Goal: Task Accomplishment & Management: Use online tool/utility

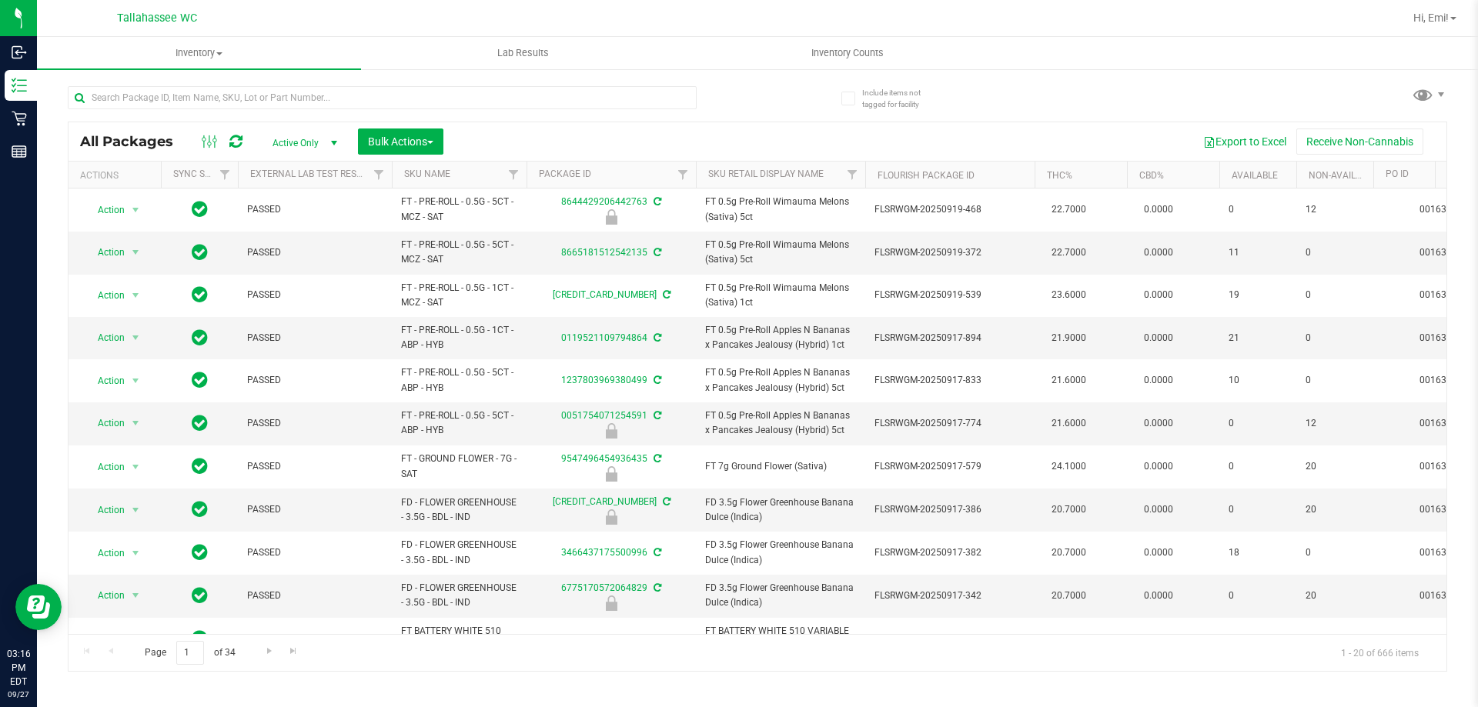
click at [737, 99] on div at bounding box center [413, 96] width 690 height 49
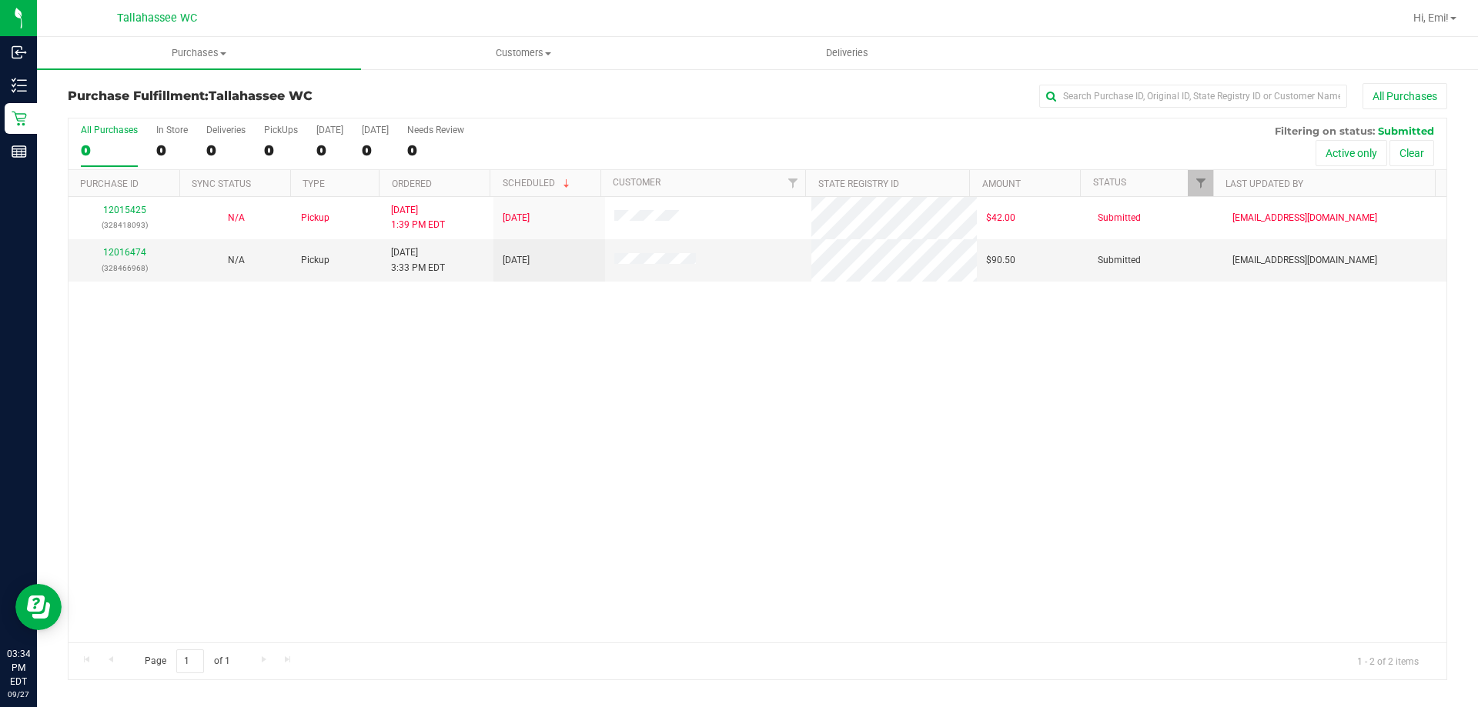
click at [519, 518] on div "12015425 (328418093) N/A Pickup [DATE] 1:39 PM EDT 9/27/2025 $42.00 Submitted […" at bounding box center [757, 420] width 1378 height 446
click at [971, 92] on div "All Purchases" at bounding box center [987, 96] width 920 height 26
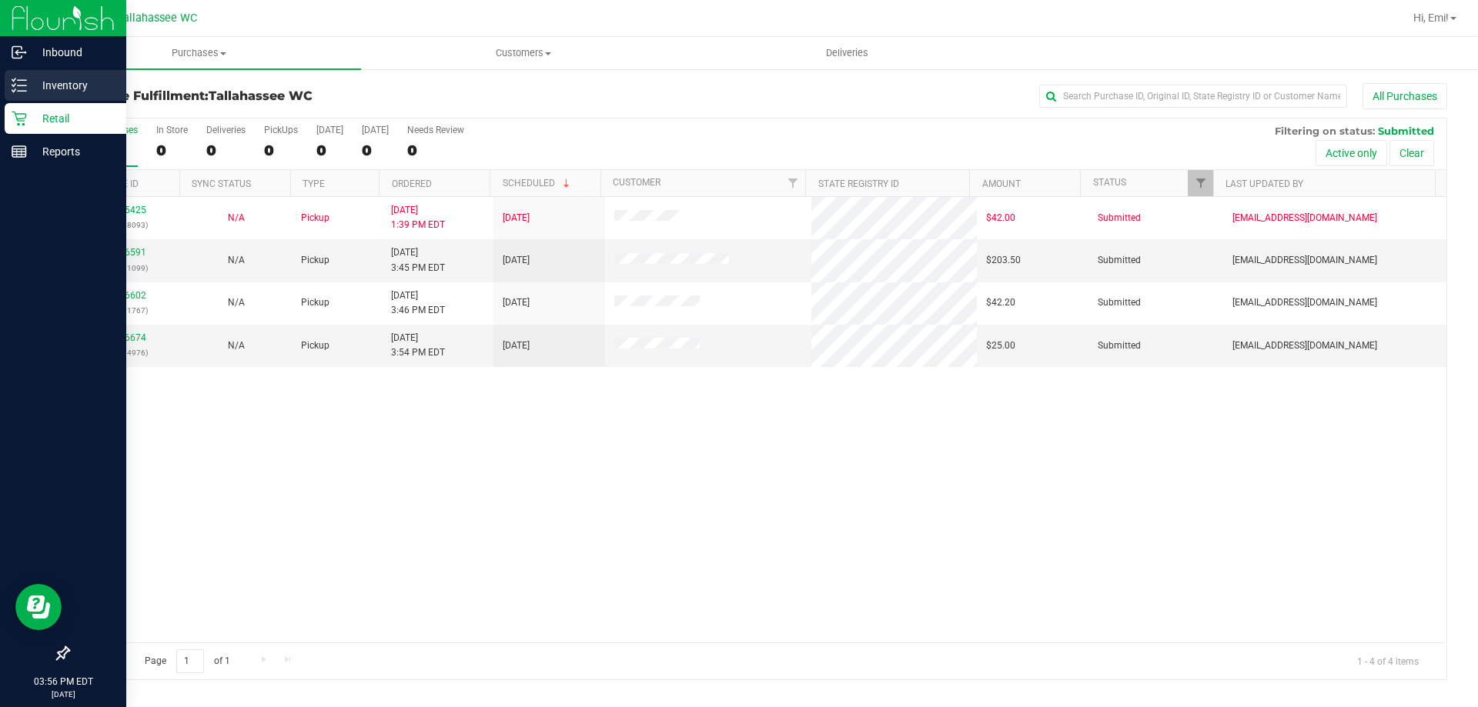
click at [0, 88] on link "Inventory" at bounding box center [63, 86] width 126 height 33
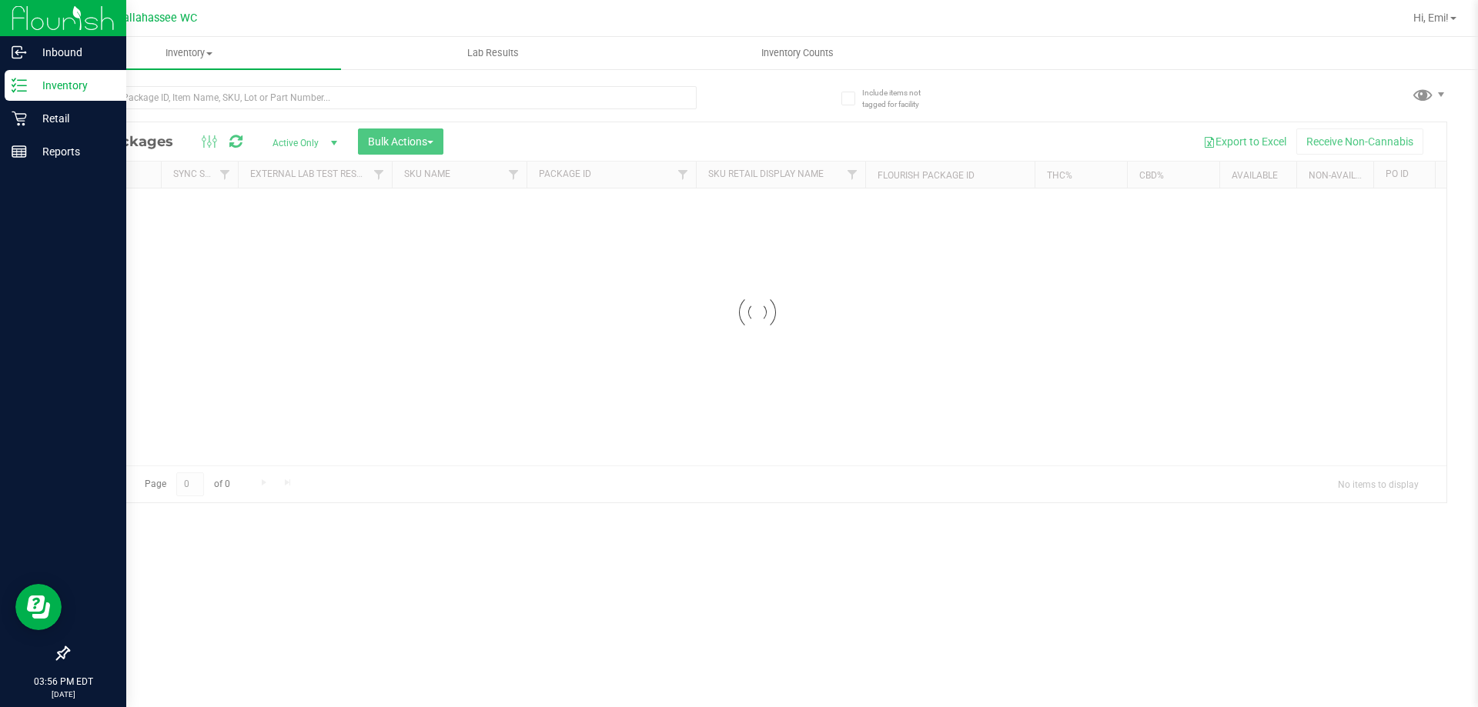
click at [42, 85] on p "Inventory" at bounding box center [73, 85] width 92 height 18
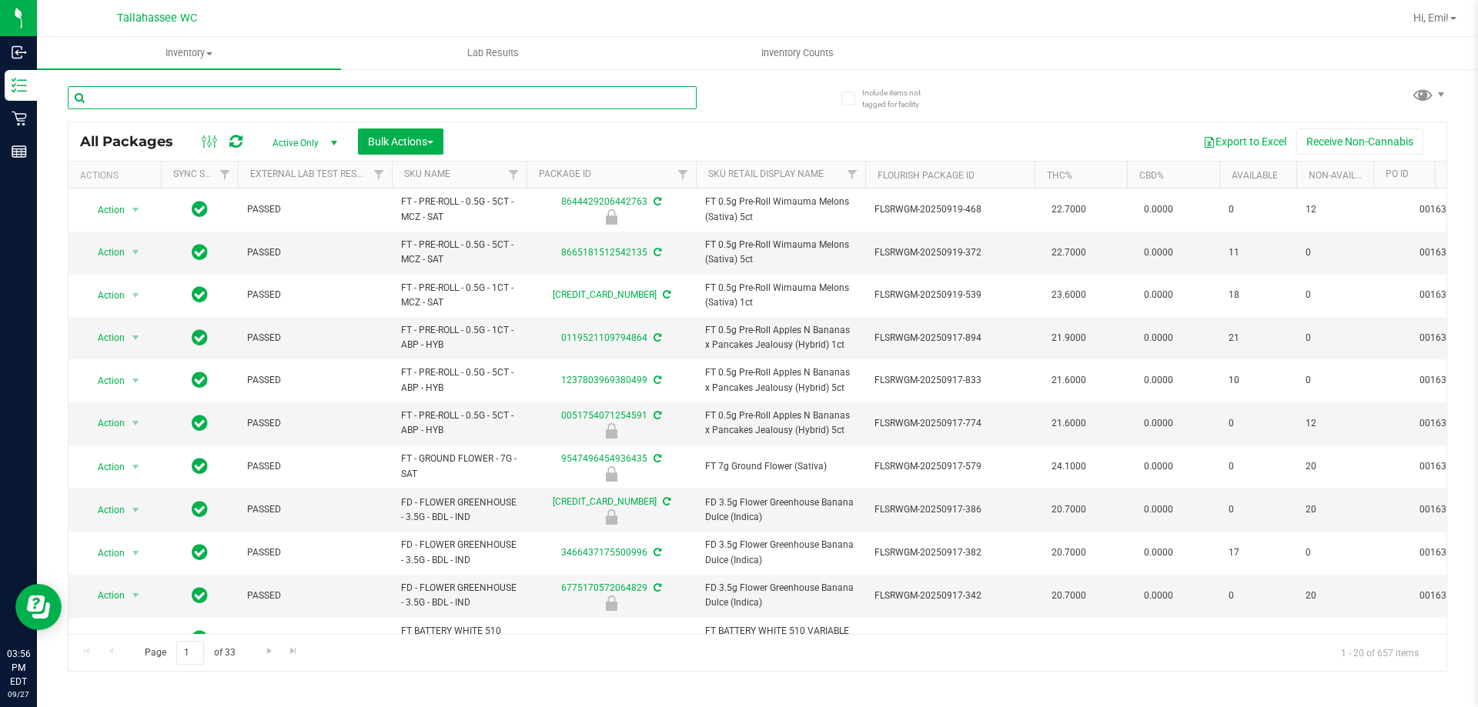
click at [303, 99] on input "text" at bounding box center [382, 97] width 629 height 23
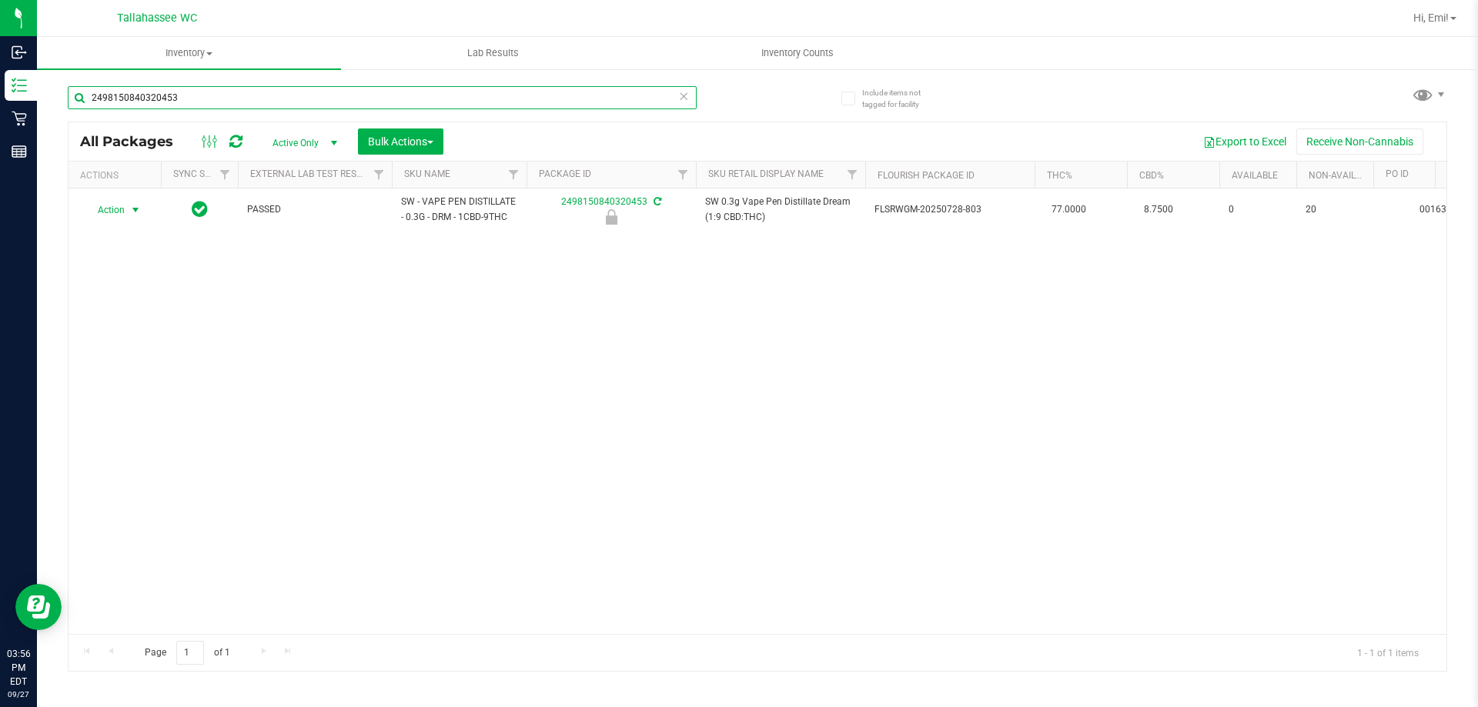
type input "2498150840320453"
click at [136, 210] on span "select" at bounding box center [135, 210] width 12 height 12
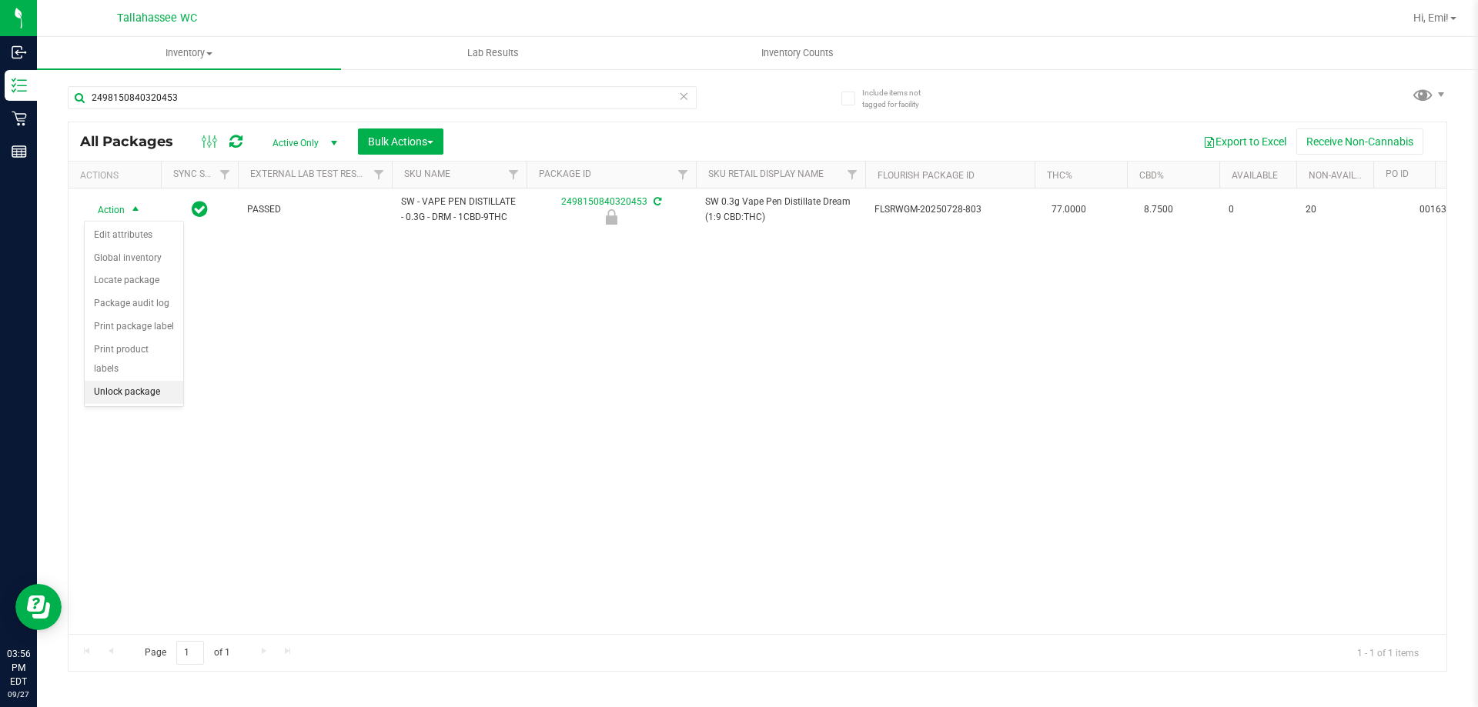
click at [168, 381] on li "Unlock package" at bounding box center [134, 392] width 99 height 23
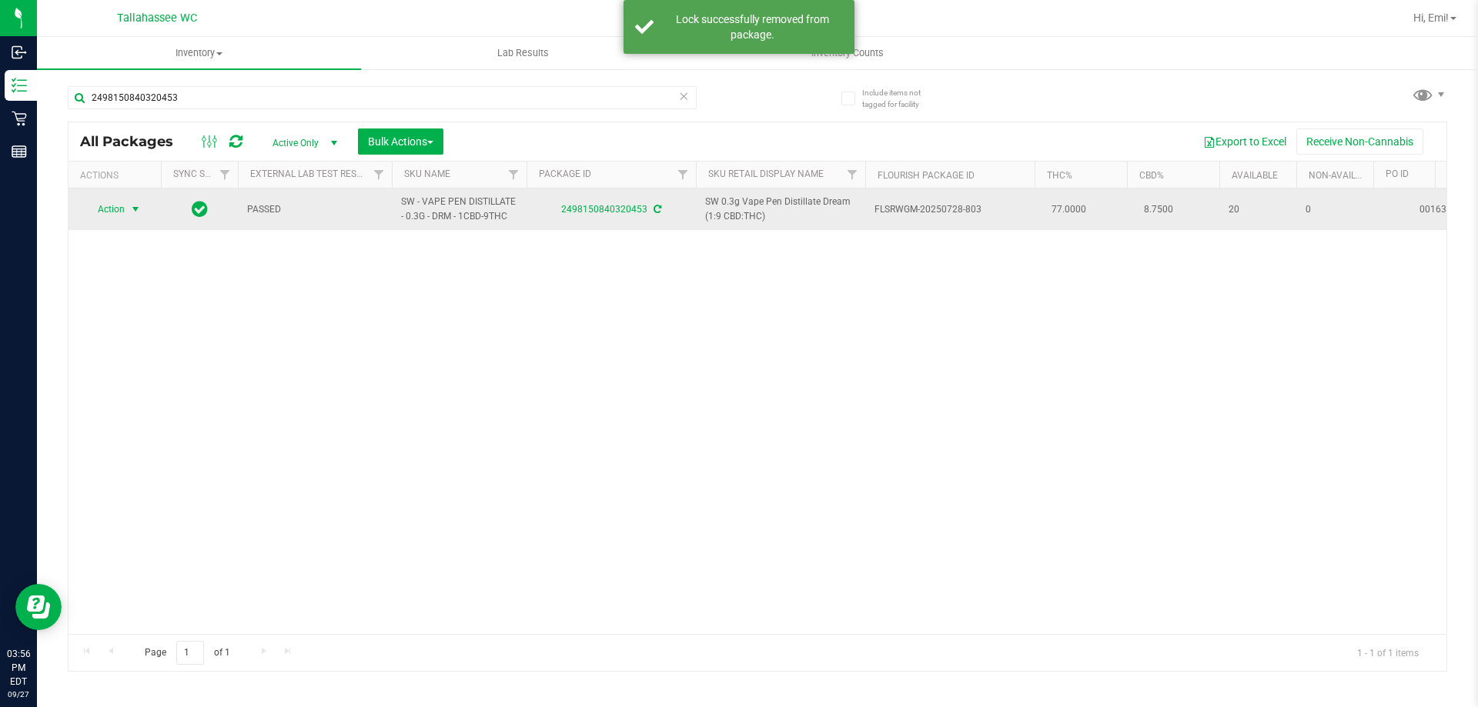
click at [134, 212] on span "select" at bounding box center [135, 209] width 12 height 12
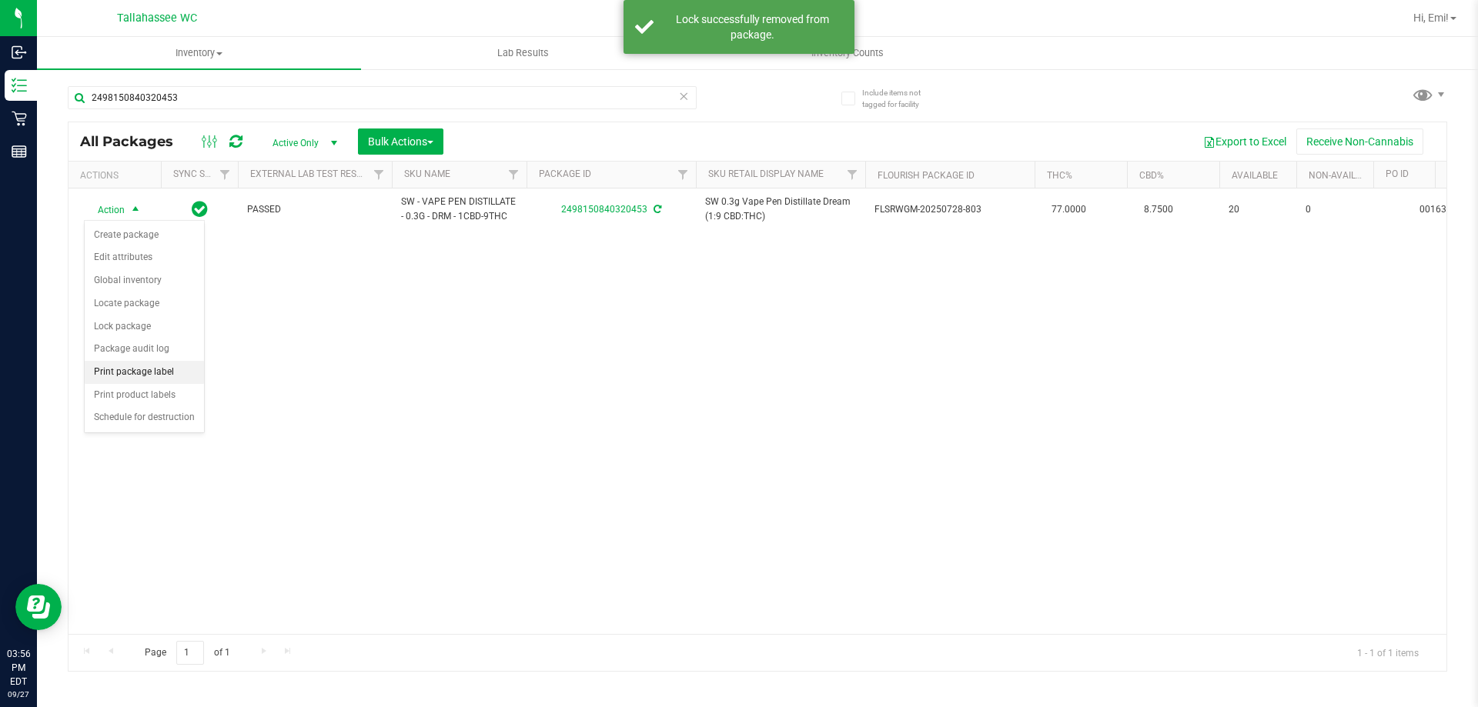
click at [177, 381] on li "Print package label" at bounding box center [144, 372] width 119 height 23
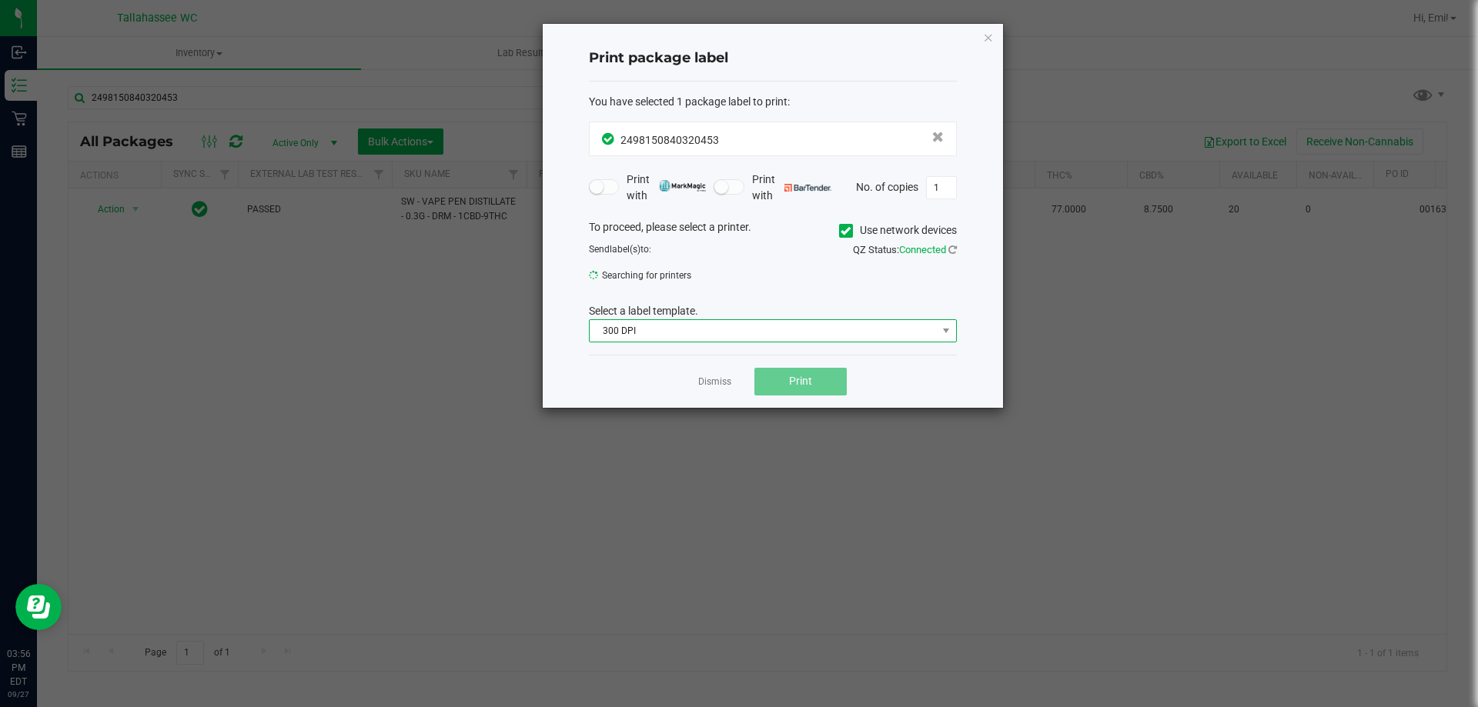
click at [721, 332] on span "300 DPI" at bounding box center [763, 331] width 347 height 22
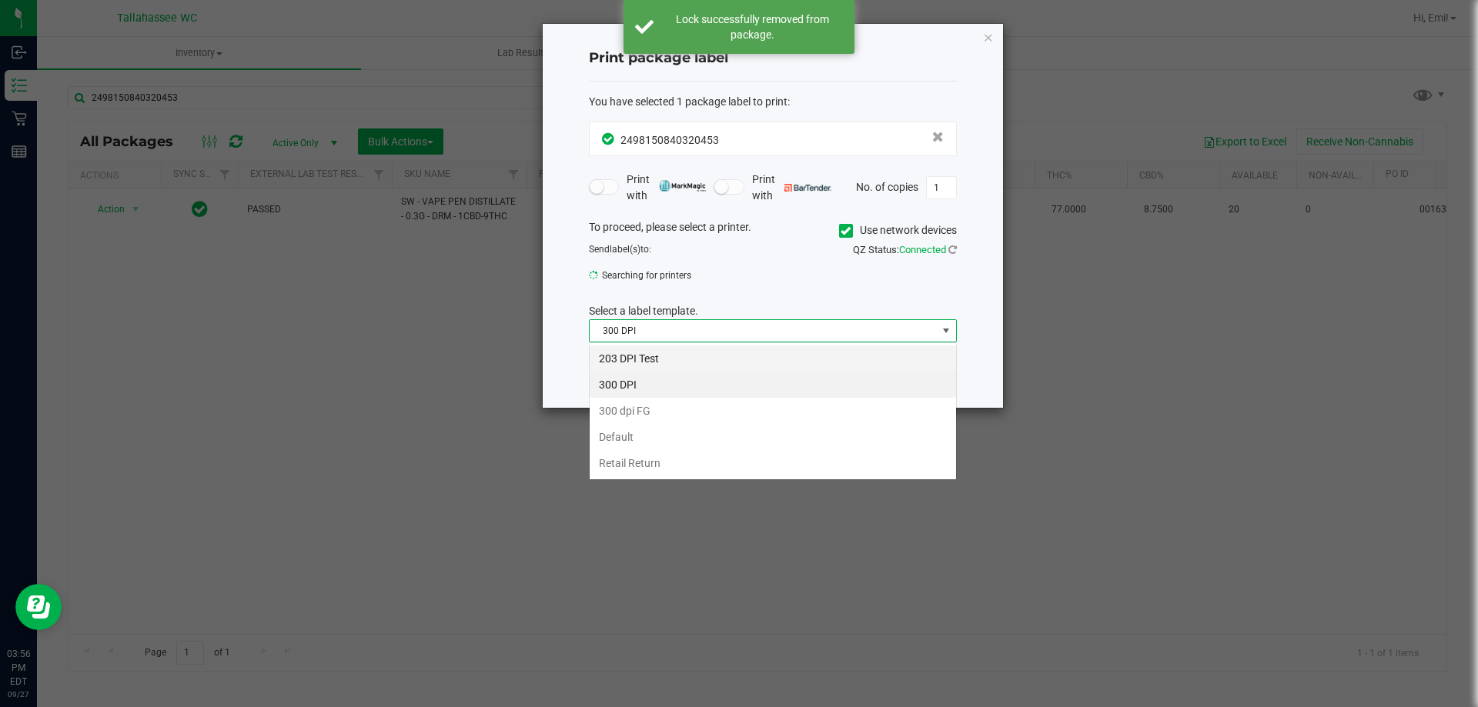
scroll to position [23, 368]
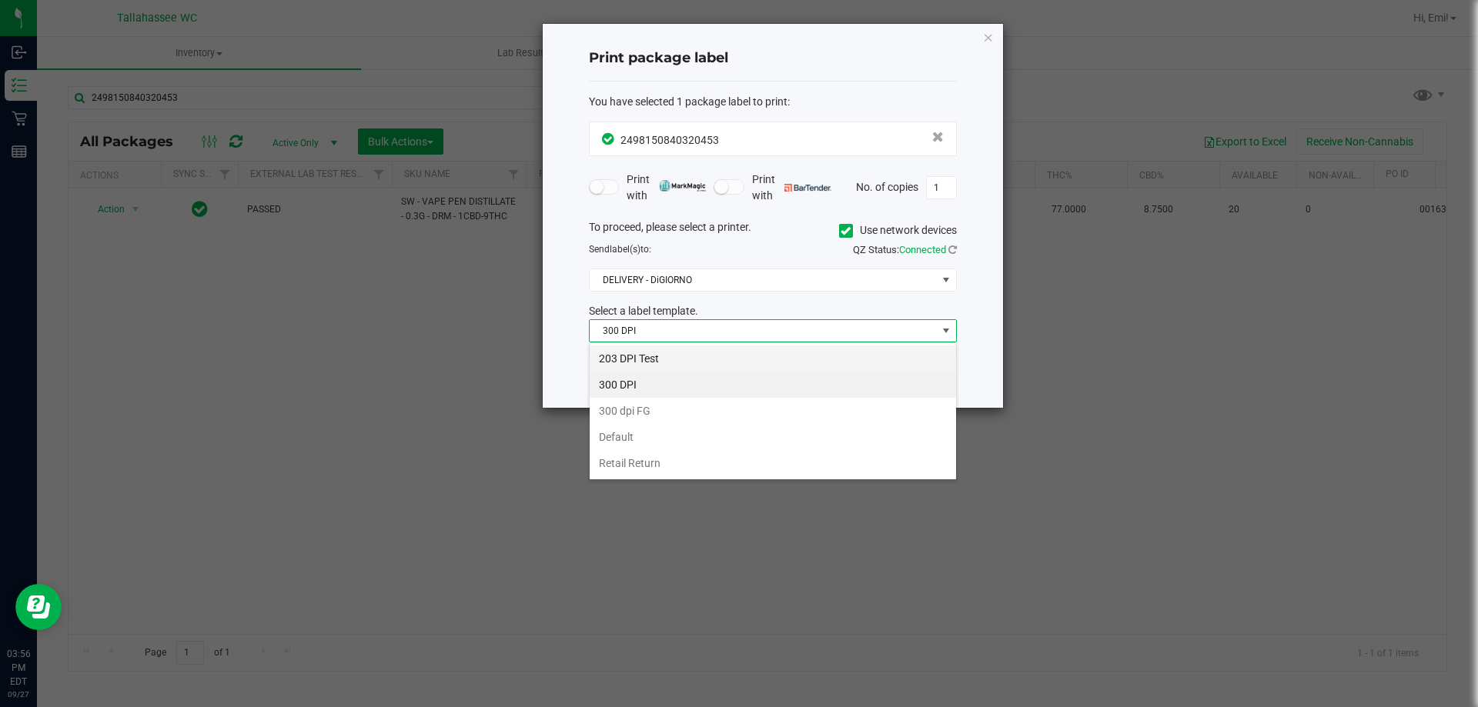
click at [708, 364] on li "203 DPI Test" at bounding box center [773, 359] width 366 height 26
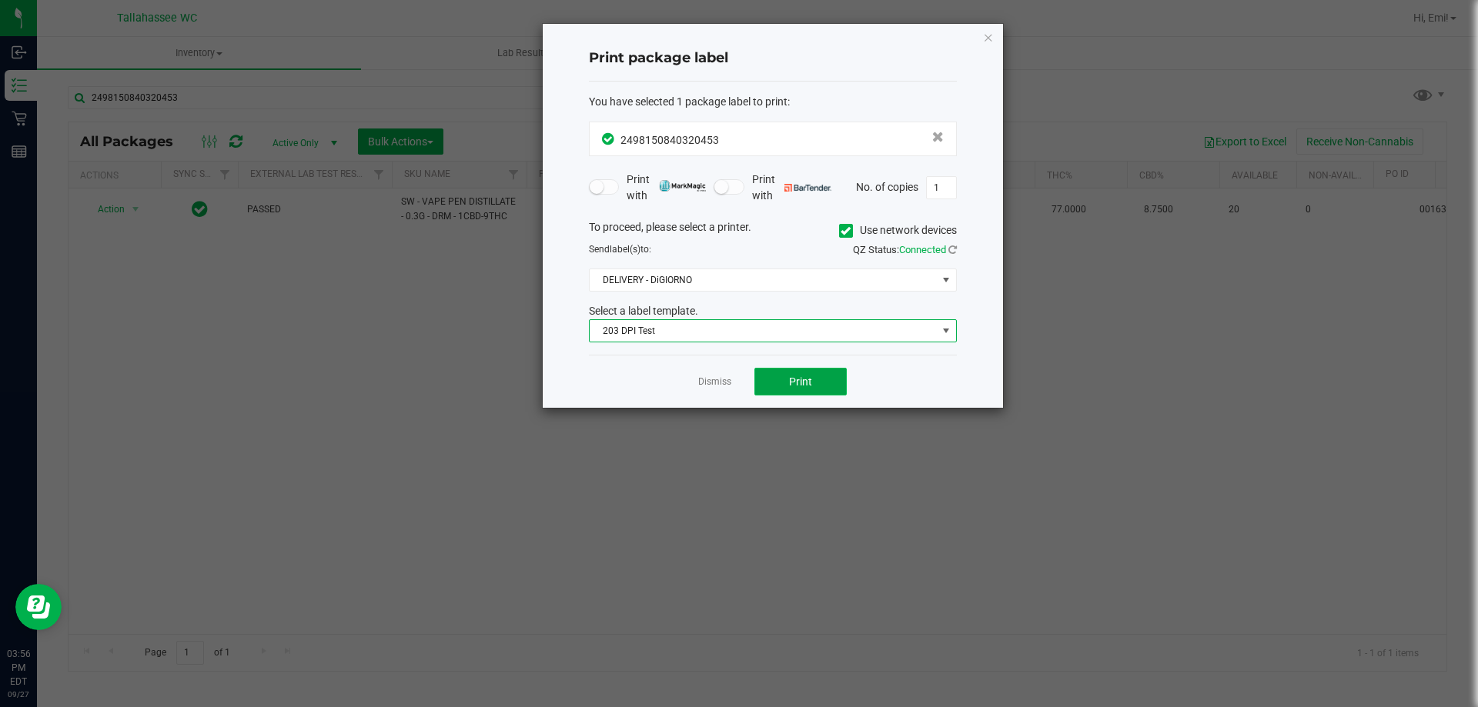
click at [799, 379] on span "Print" at bounding box center [800, 382] width 23 height 12
click at [987, 41] on icon "button" at bounding box center [988, 37] width 11 height 18
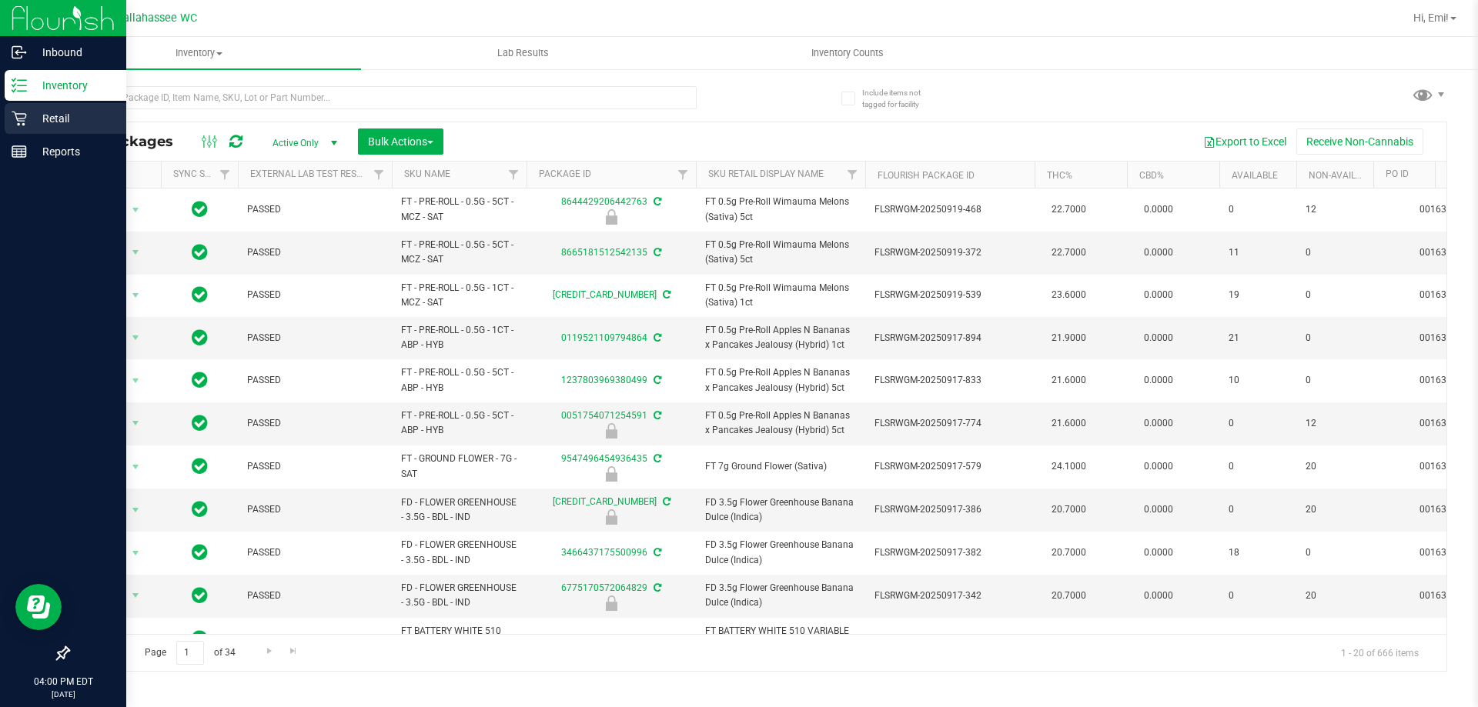
click at [22, 117] on icon at bounding box center [19, 118] width 15 height 15
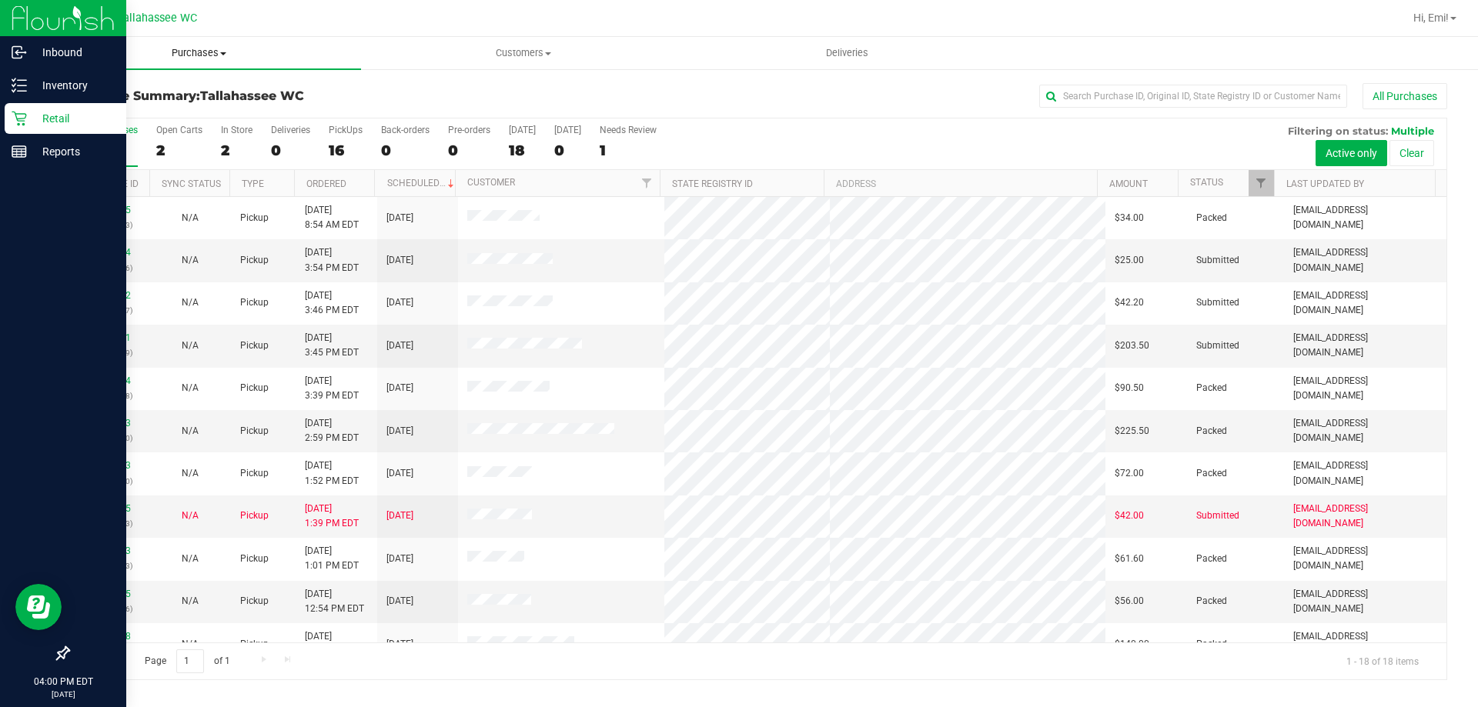
click at [188, 49] on span "Purchases" at bounding box center [199, 53] width 324 height 14
click at [212, 112] on li "Fulfillment" at bounding box center [199, 111] width 324 height 18
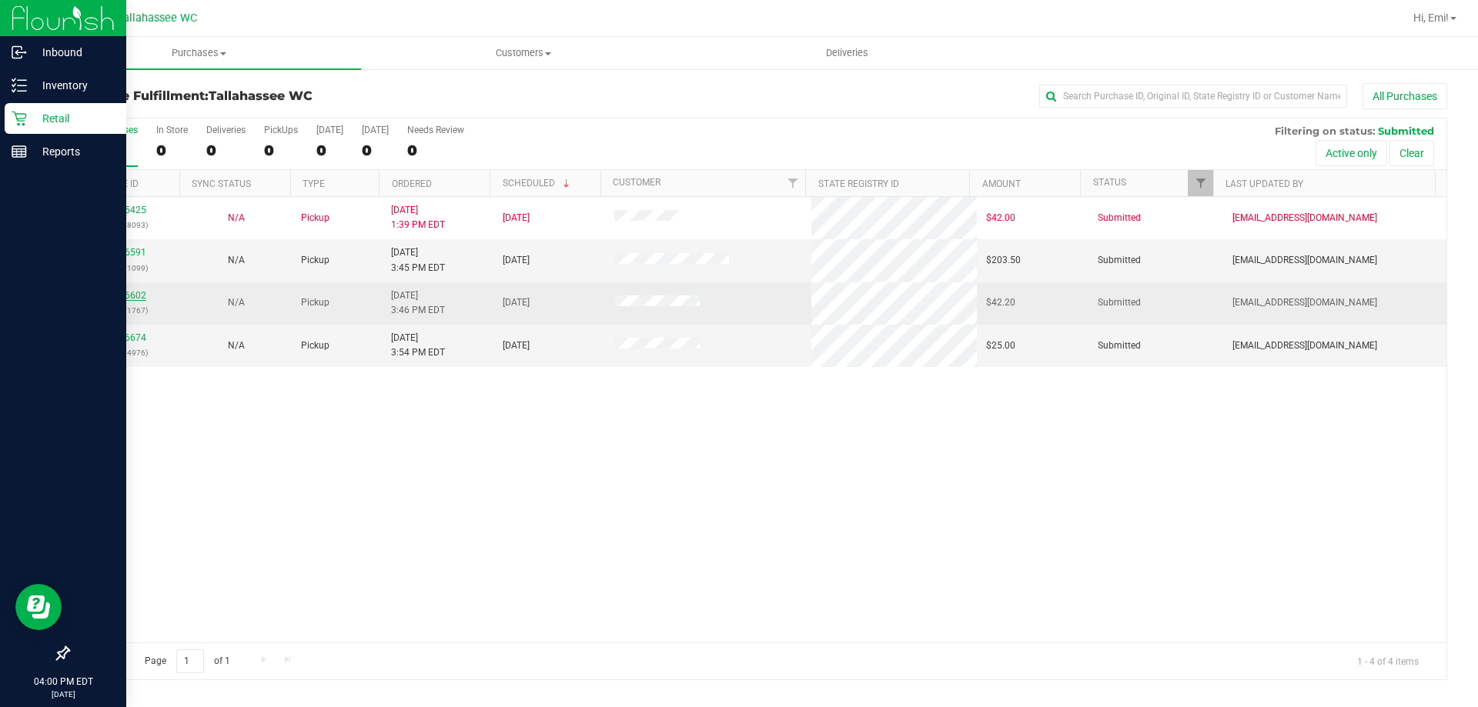
click at [130, 298] on link "12016602" at bounding box center [124, 295] width 43 height 11
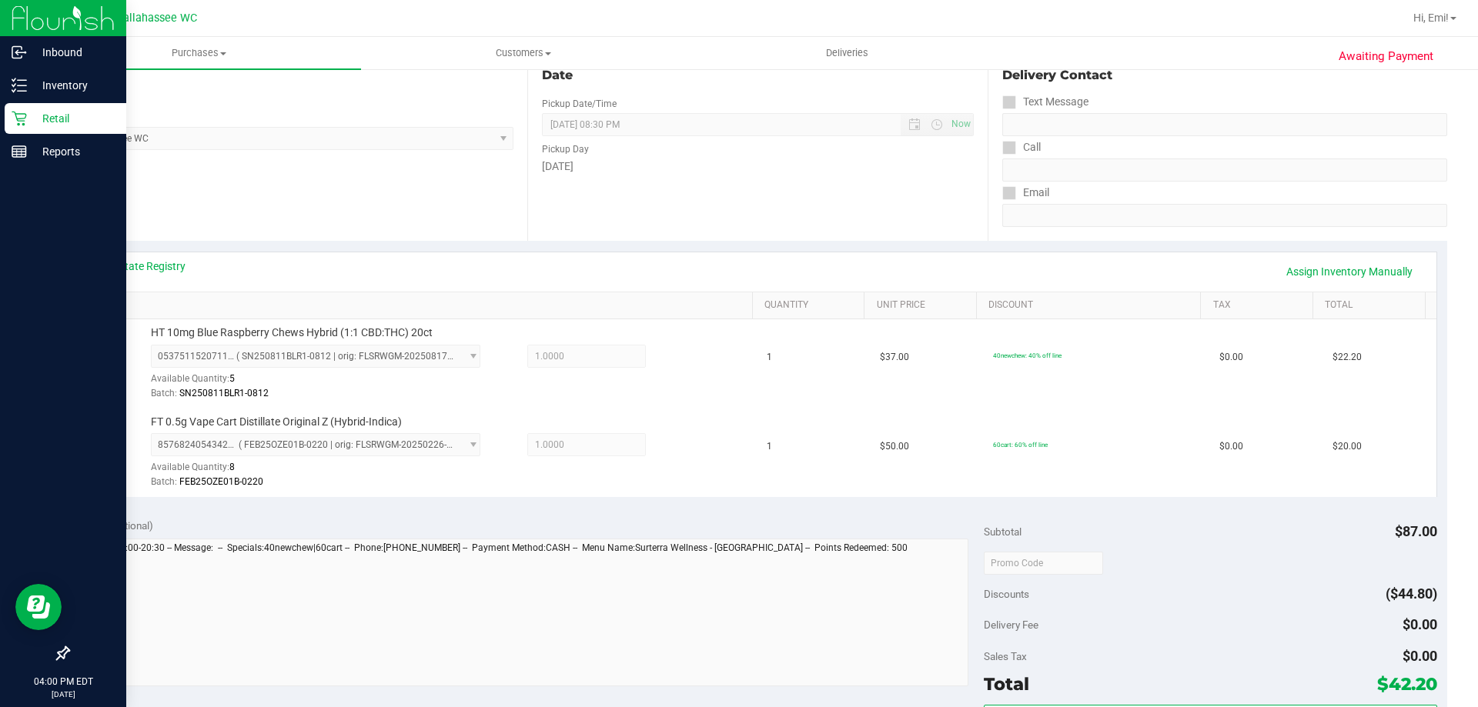
scroll to position [308, 0]
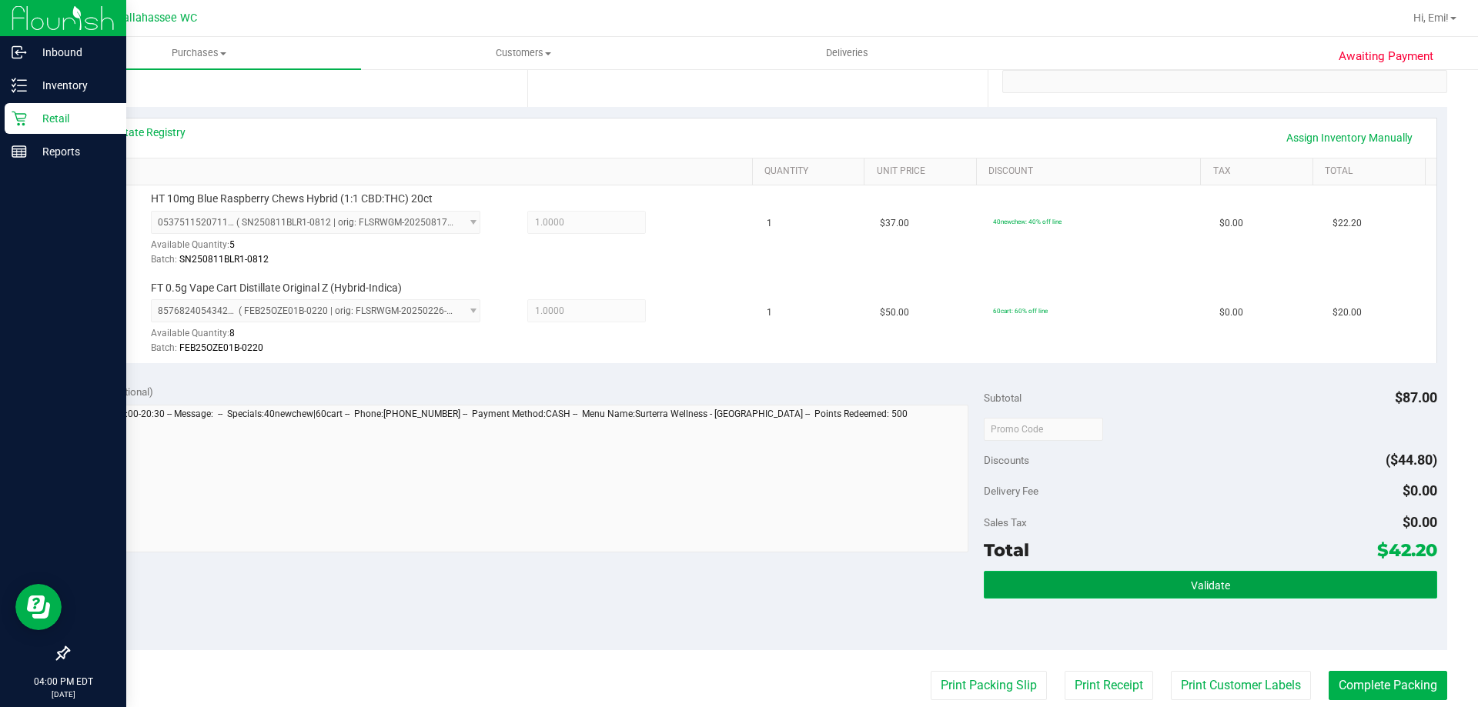
click at [1070, 586] on button "Validate" at bounding box center [1210, 585] width 453 height 28
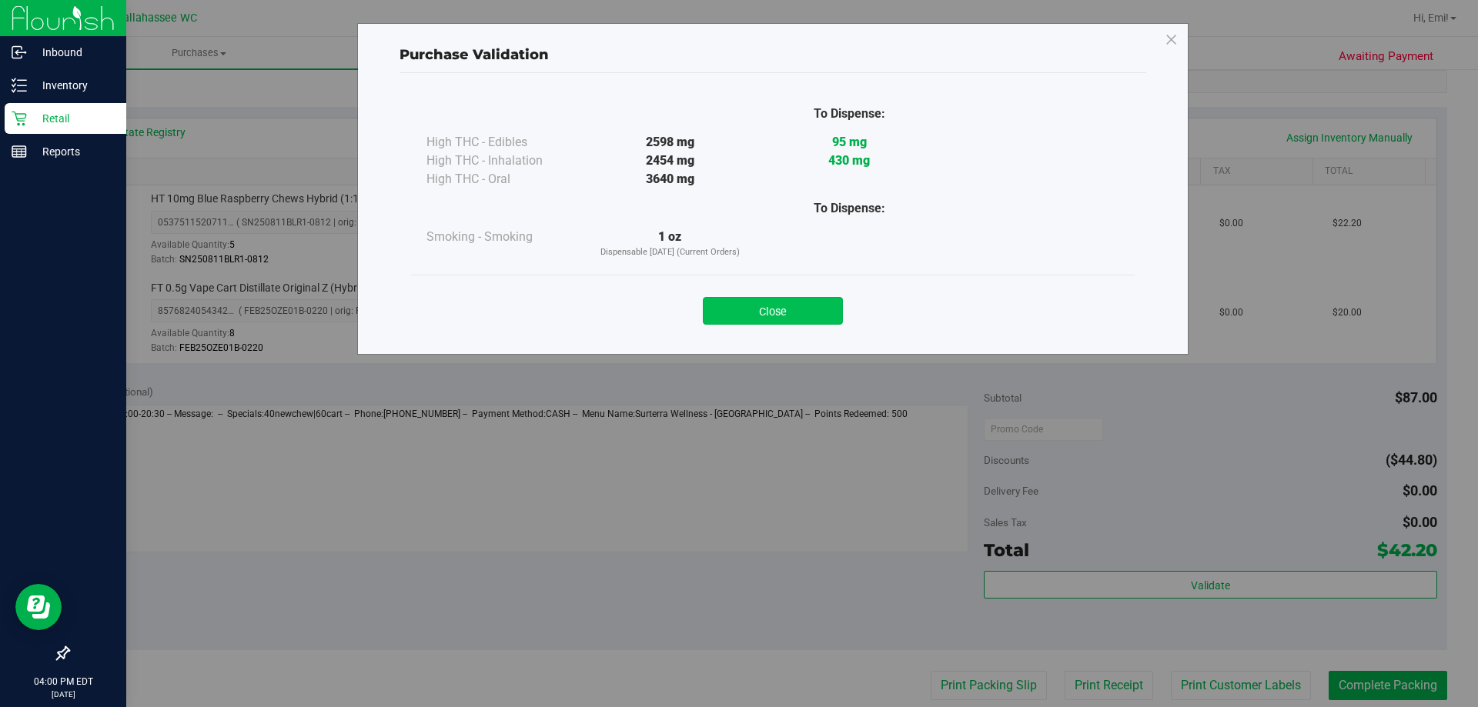
click at [818, 317] on button "Close" at bounding box center [773, 311] width 140 height 28
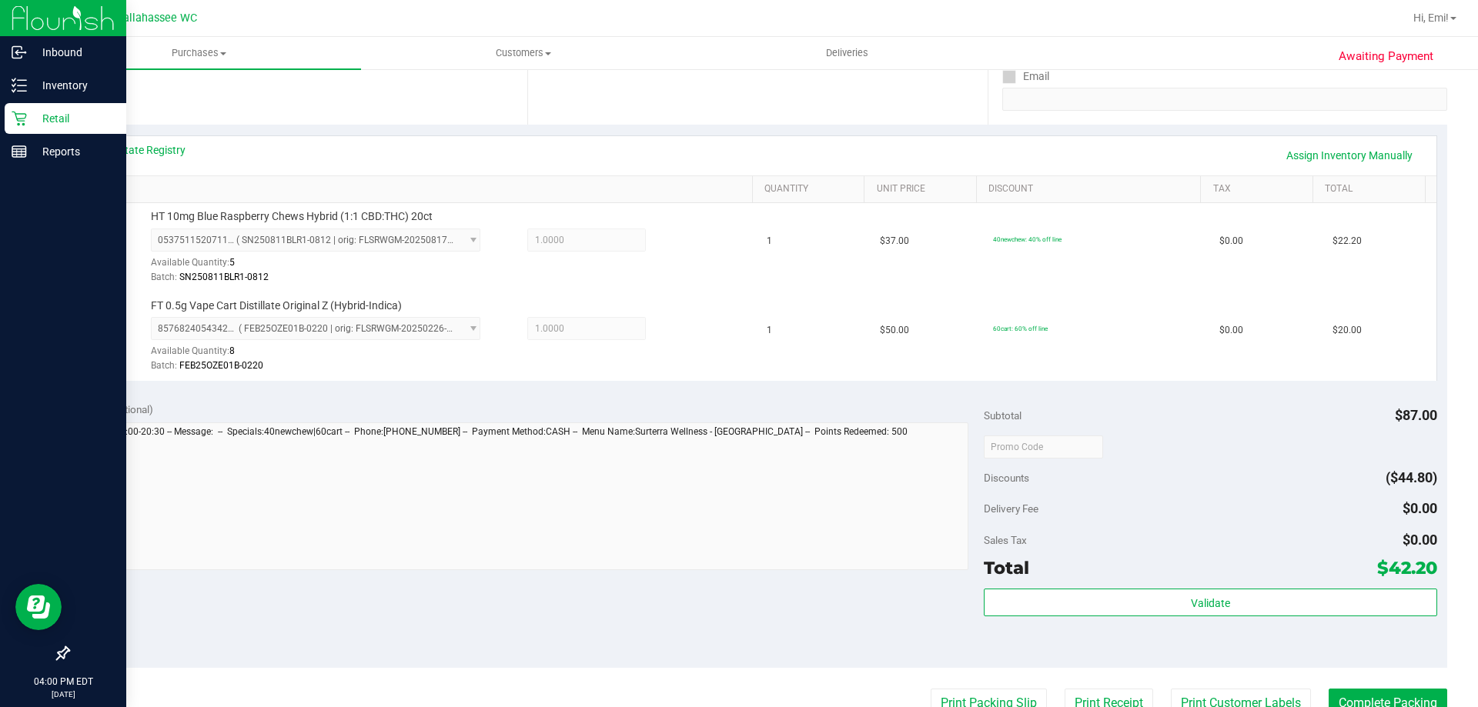
scroll to position [462, 0]
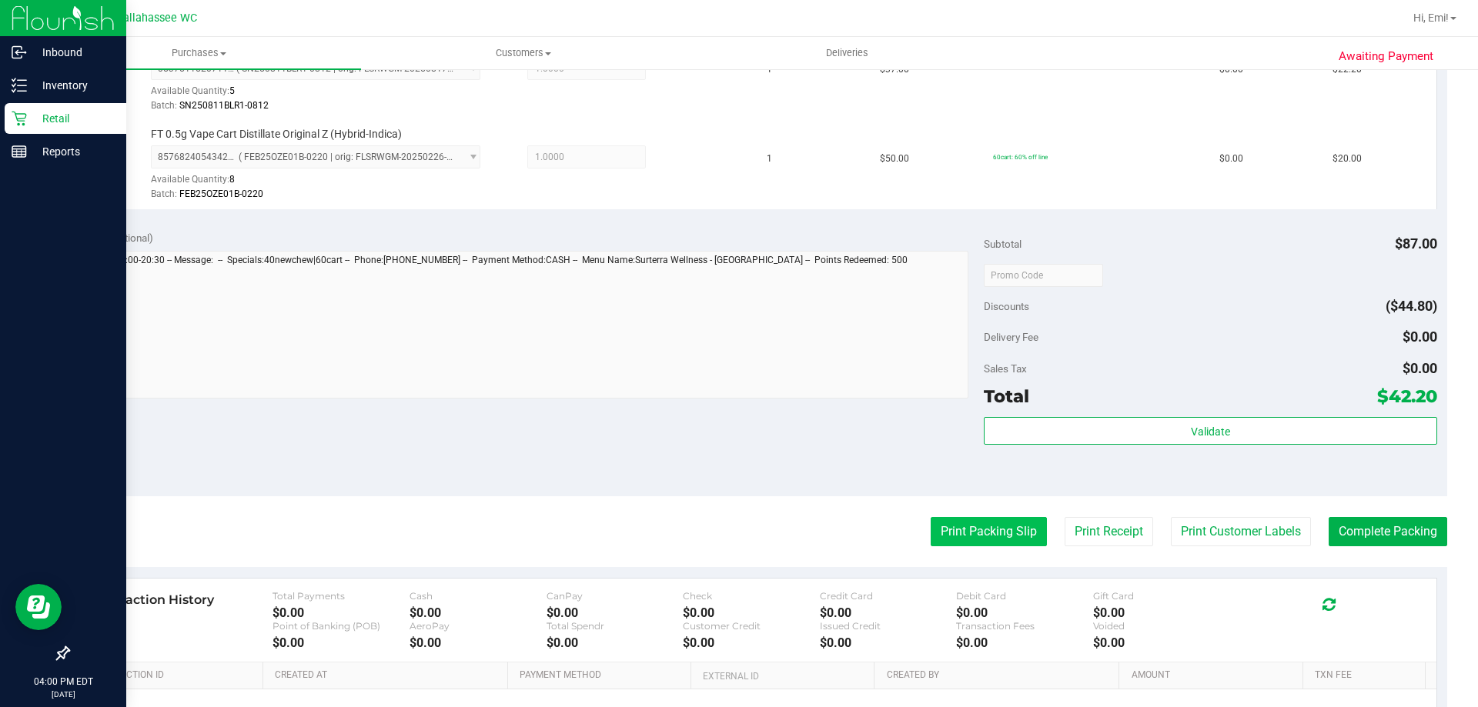
click at [1004, 531] on button "Print Packing Slip" at bounding box center [988, 531] width 116 height 29
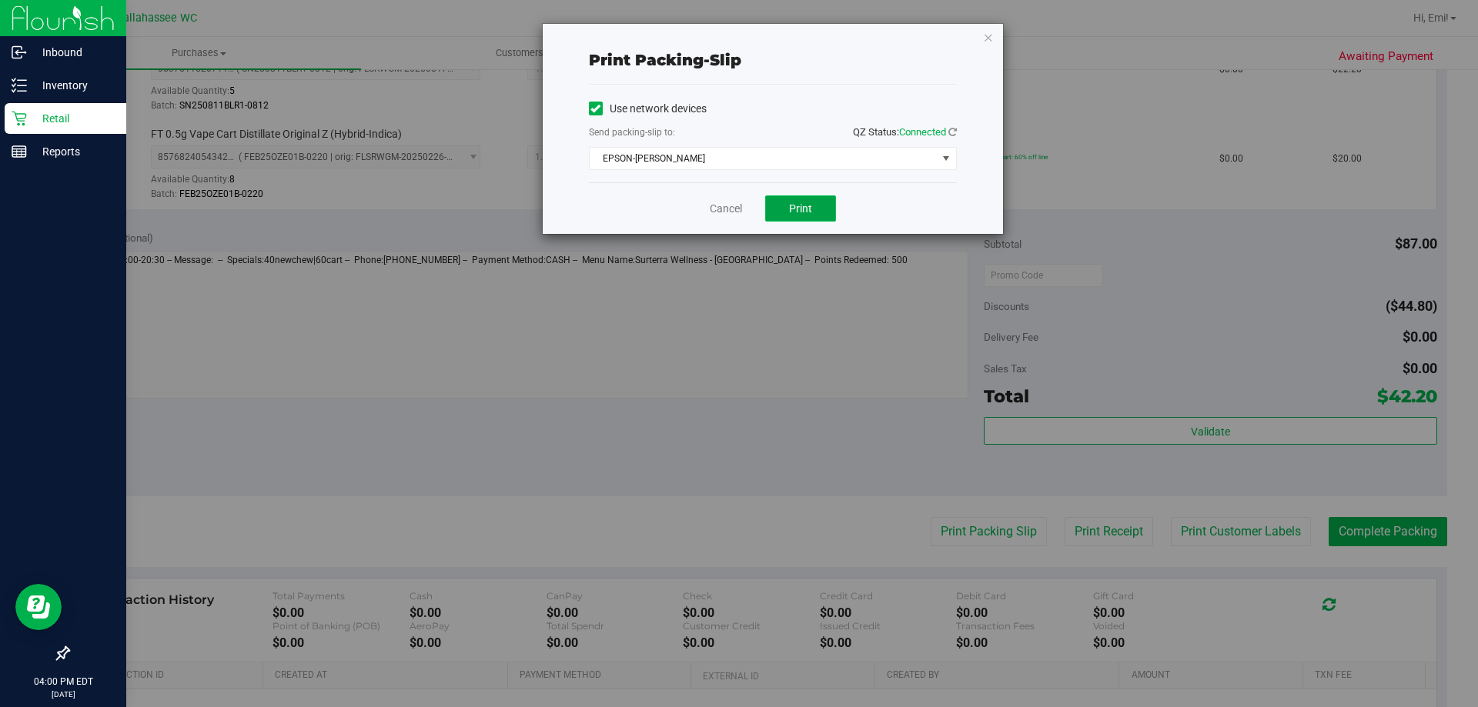
click at [795, 205] on span "Print" at bounding box center [800, 208] width 23 height 12
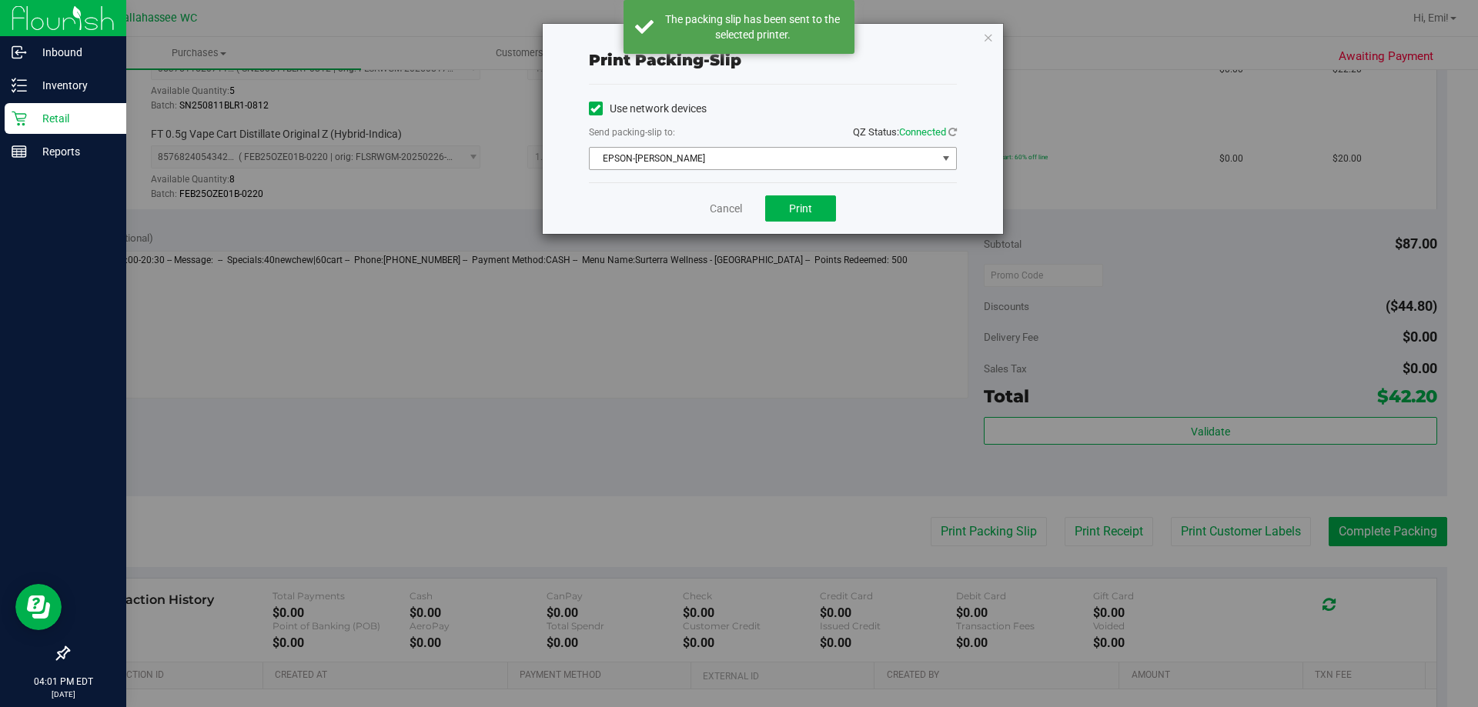
click at [927, 152] on span "EPSON-AKON" at bounding box center [763, 159] width 347 height 22
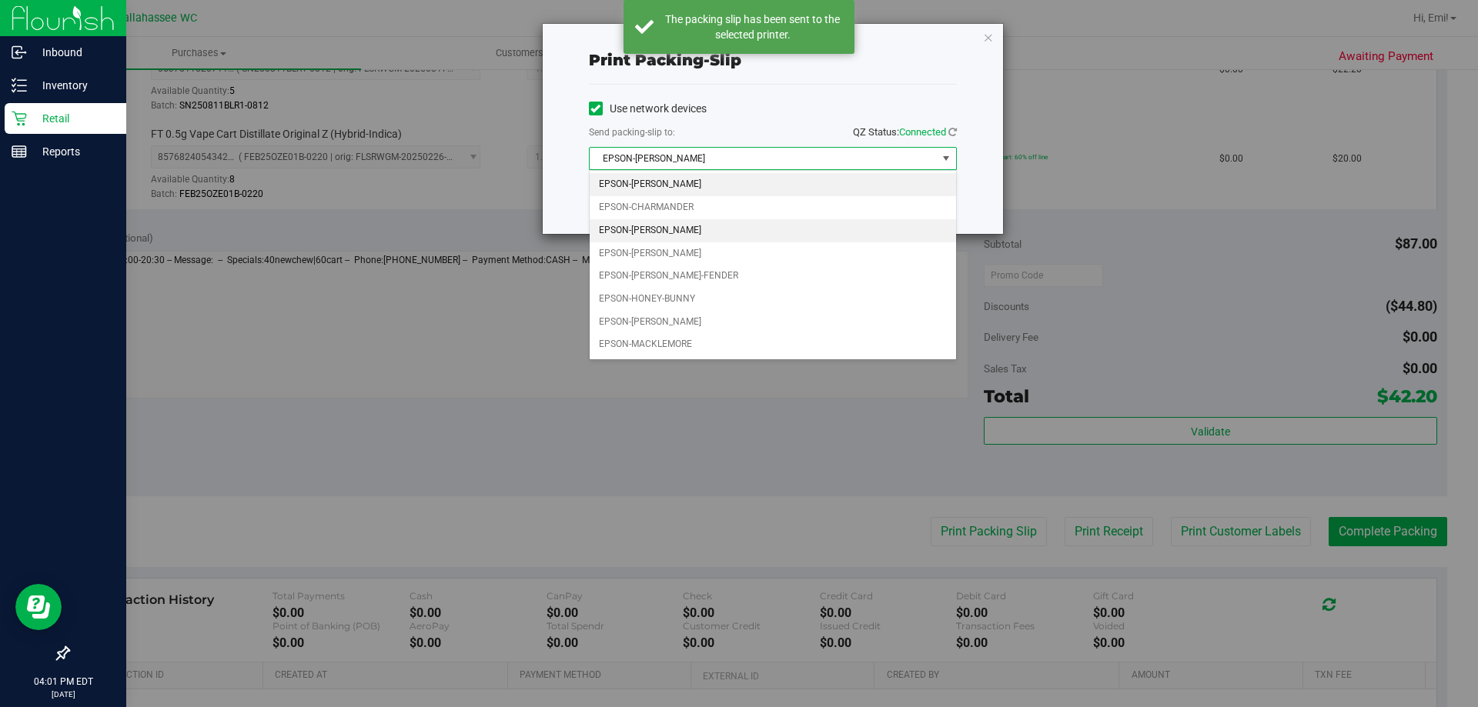
click at [874, 229] on li "EPSON-CHER" at bounding box center [773, 230] width 366 height 23
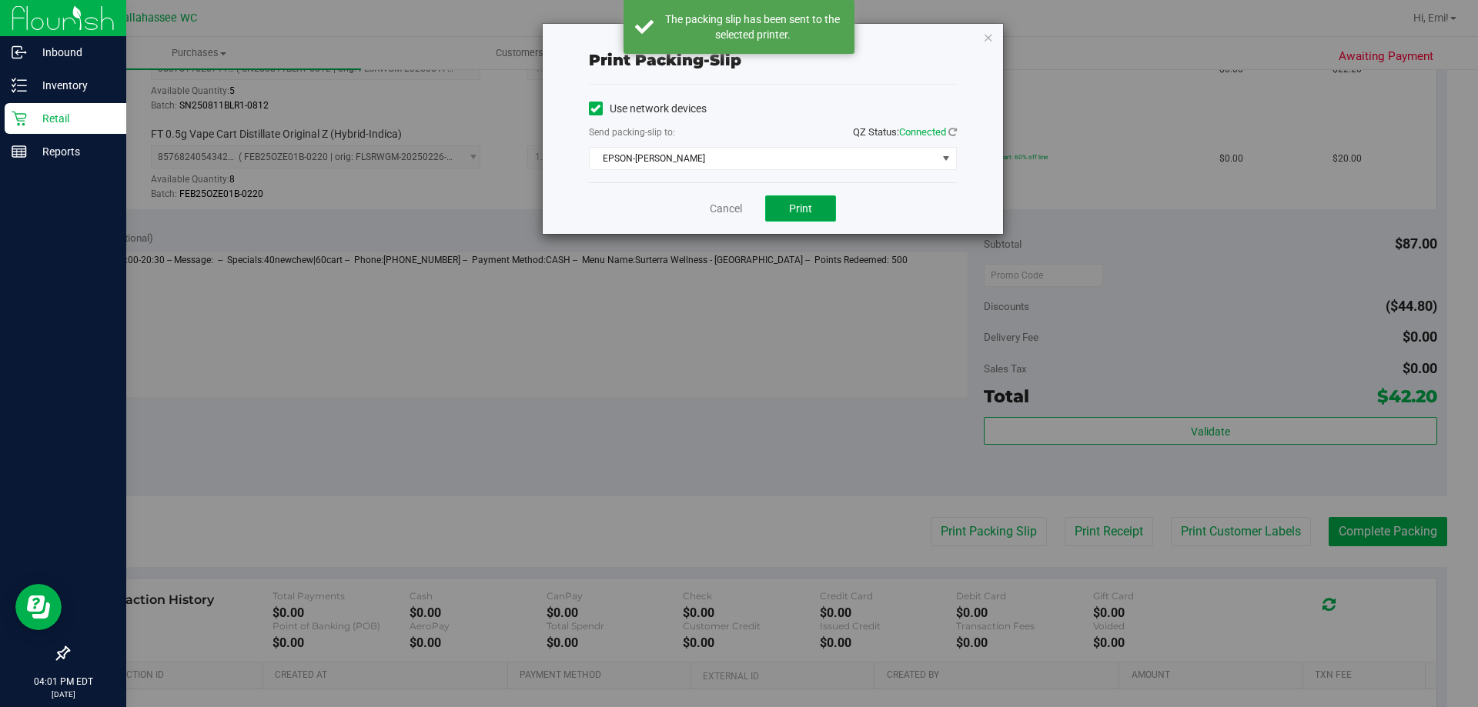
click at [818, 214] on button "Print" at bounding box center [800, 208] width 71 height 26
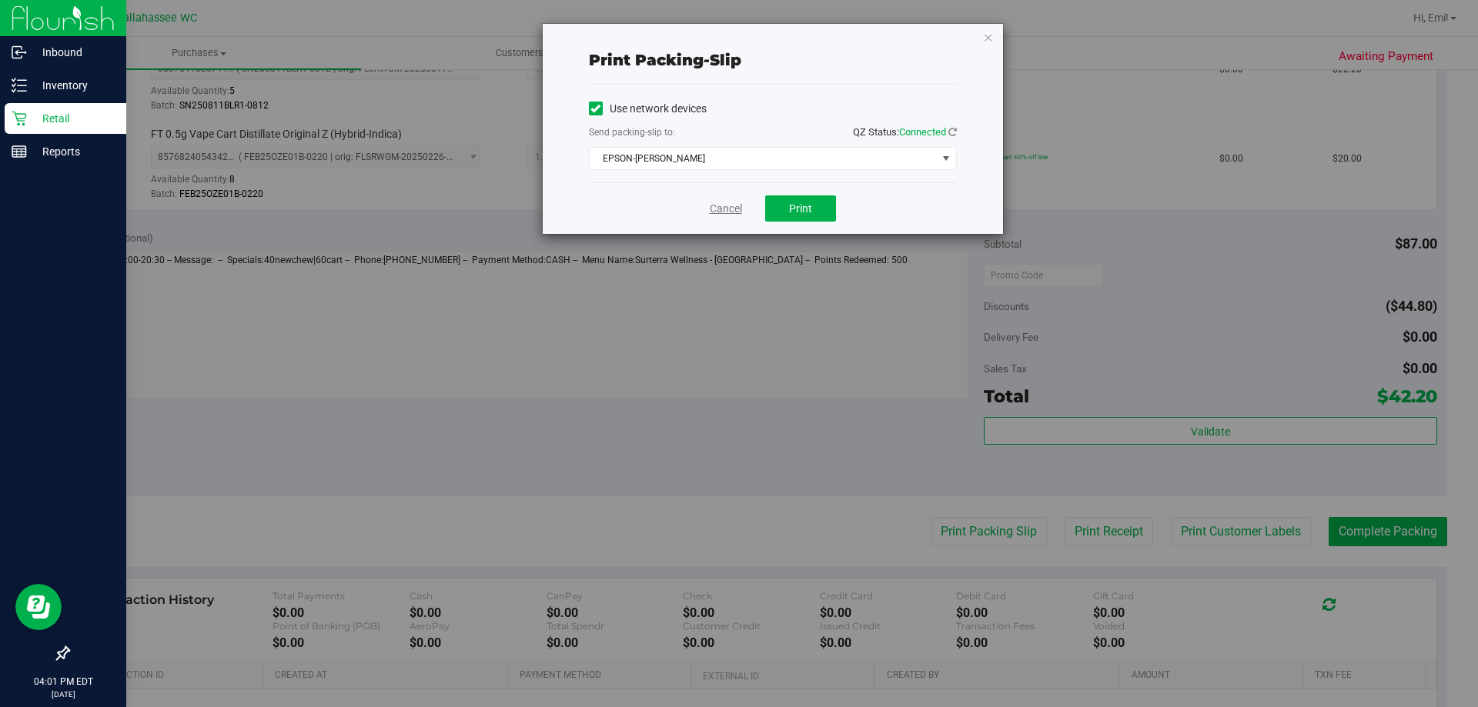
click at [733, 212] on link "Cancel" at bounding box center [726, 209] width 32 height 16
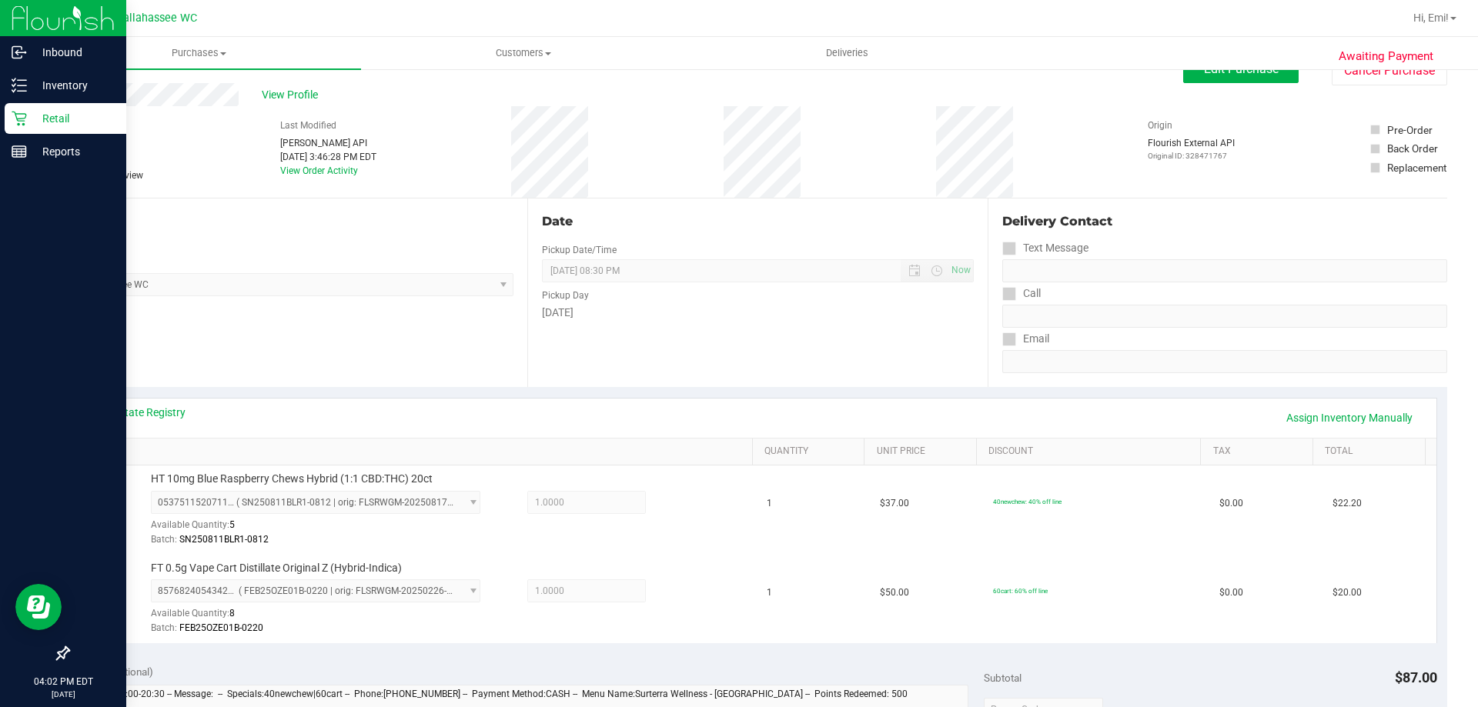
scroll to position [0, 0]
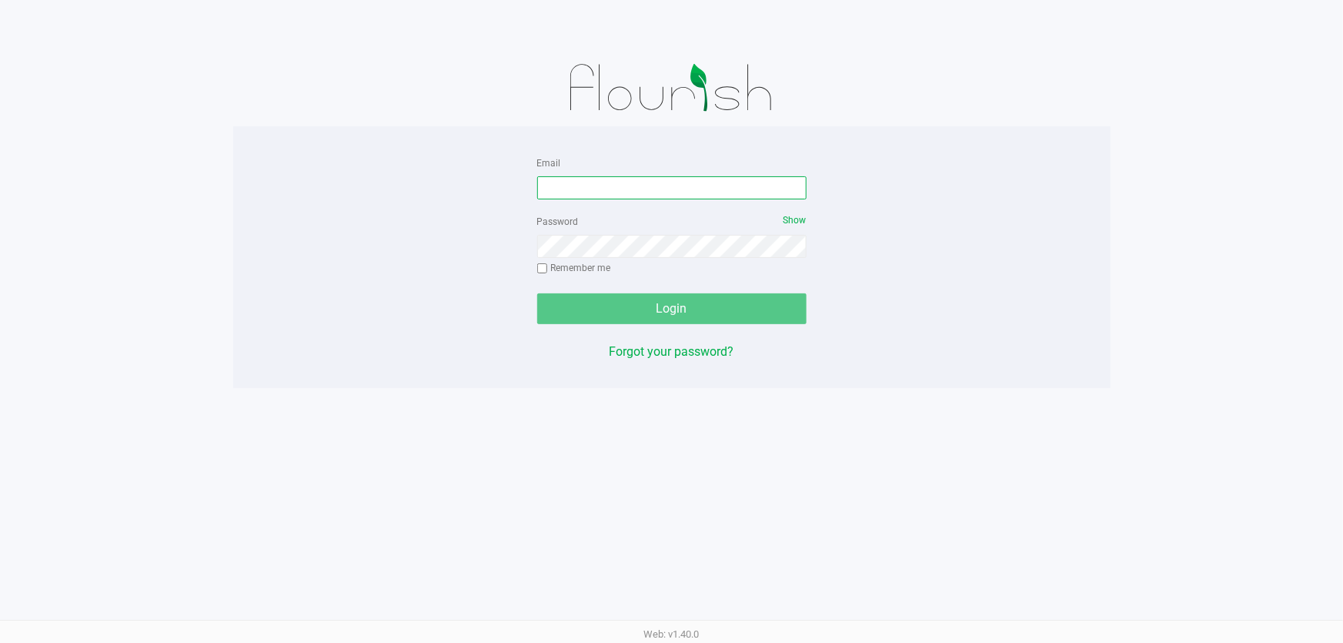
click at [611, 186] on input "Email" at bounding box center [671, 187] width 269 height 23
type input "[EMAIL_ADDRESS][DOMAIN_NAME]"
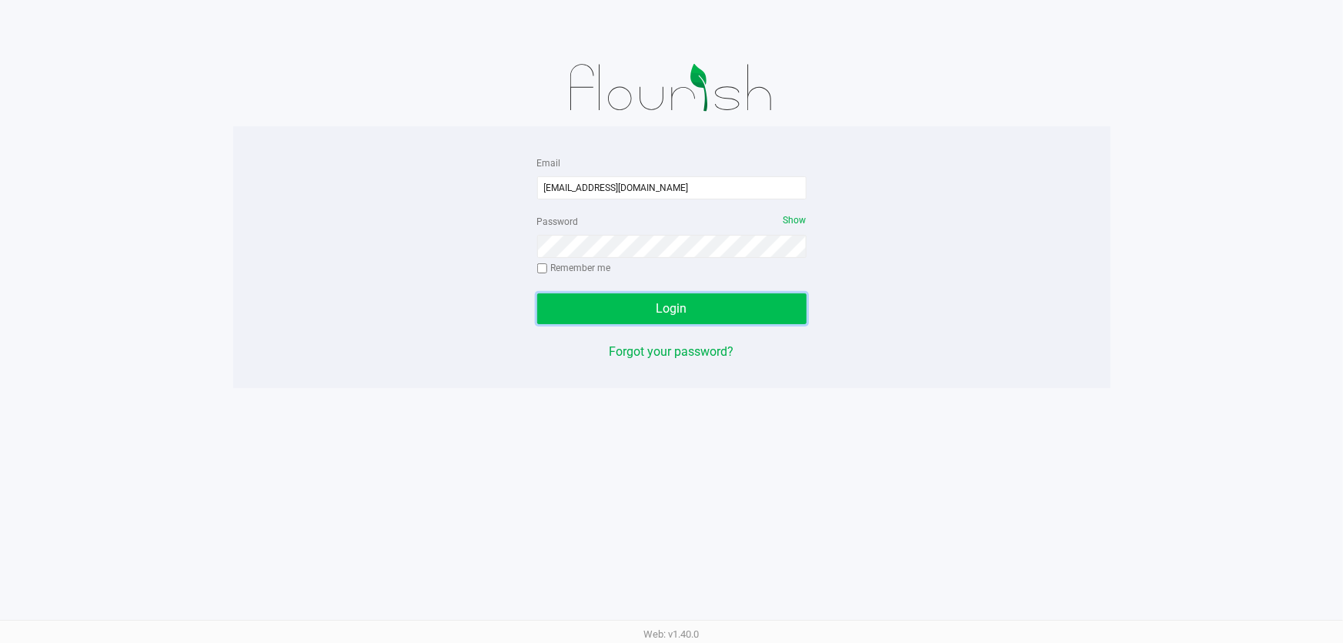
click at [736, 308] on button "Login" at bounding box center [671, 308] width 269 height 31
